Goal: Find specific page/section: Find specific page/section

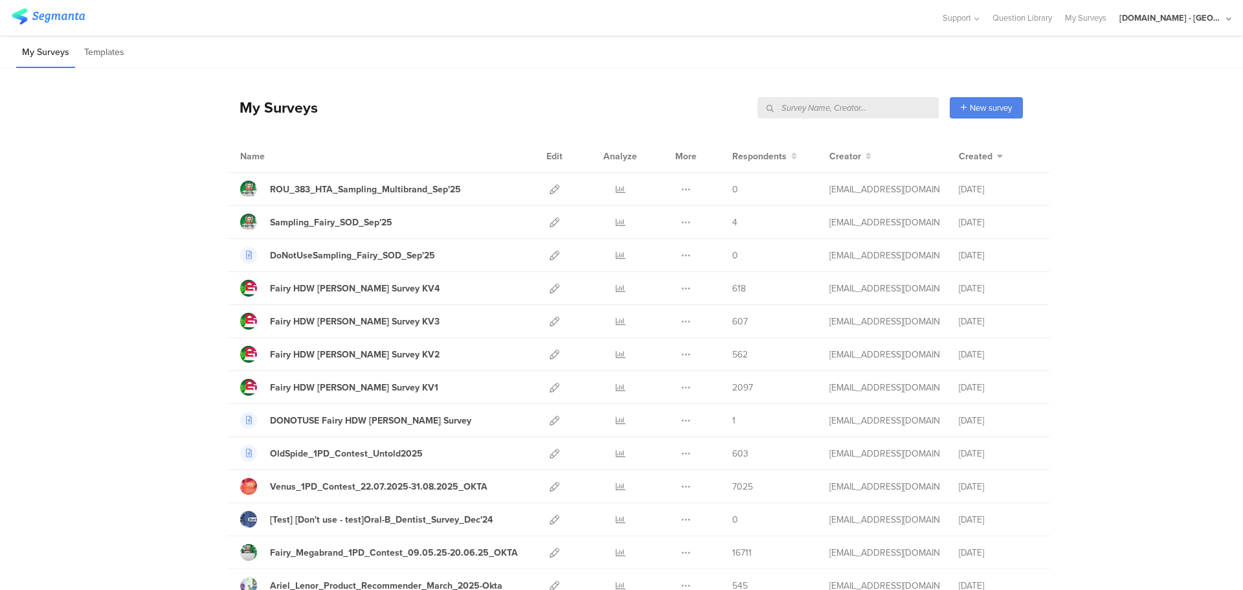
click at [897, 108] on input "text" at bounding box center [848, 107] width 181 height 21
type input "post sampling"
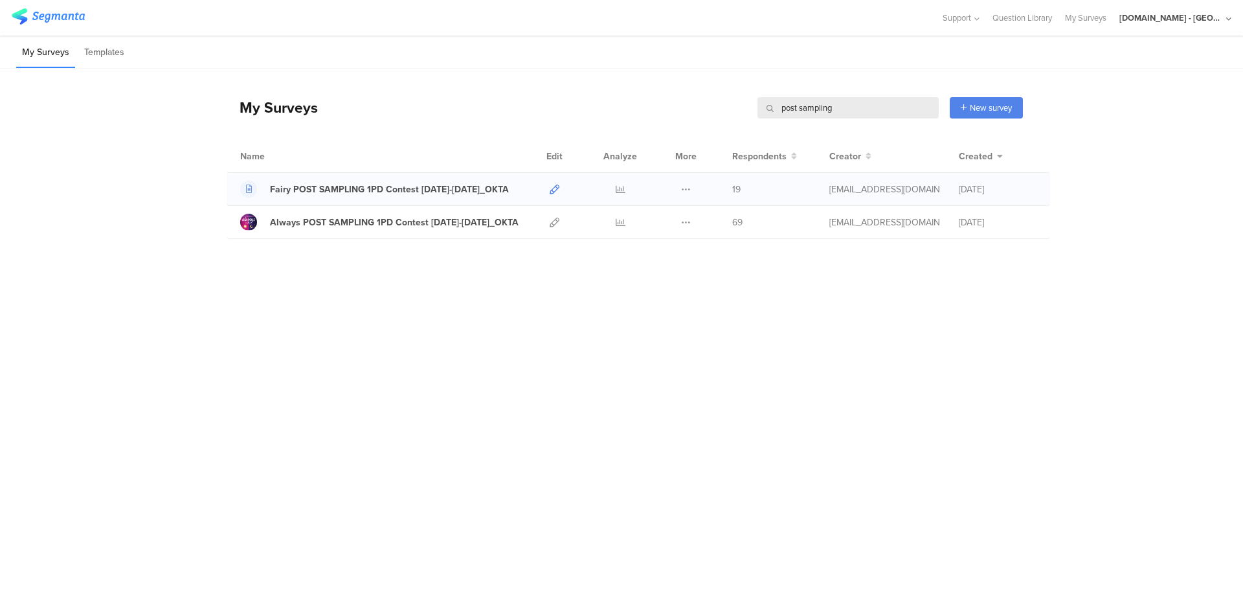
click at [552, 192] on icon at bounding box center [555, 190] width 10 height 10
click at [549, 221] on div at bounding box center [555, 222] width 28 height 32
click at [554, 221] on icon at bounding box center [555, 223] width 10 height 10
